Goal: Check status: Check status

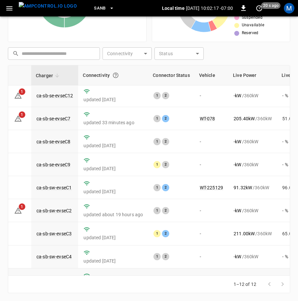
scroll to position [94, 24]
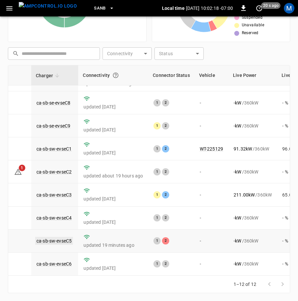
click at [67, 237] on link "ca-sb-sw-evseC5" at bounding box center [54, 241] width 38 height 8
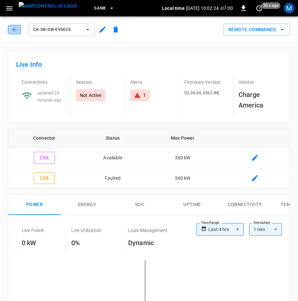
click at [18, 31] on button "button" at bounding box center [14, 29] width 13 height 9
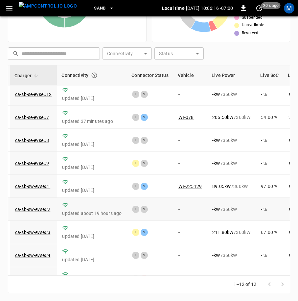
scroll to position [94, 45]
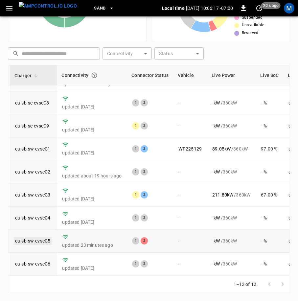
click at [41, 237] on link "ca-sb-sw-evseC5" at bounding box center [33, 241] width 38 height 8
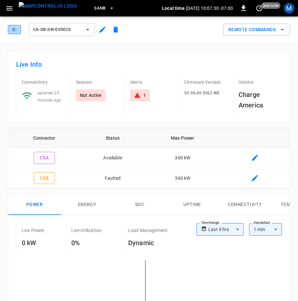
click at [18, 29] on button "button" at bounding box center [14, 29] width 13 height 9
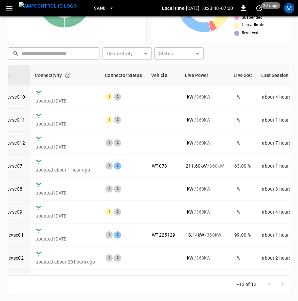
scroll to position [94, 72]
